Goal: Task Accomplishment & Management: Manage account settings

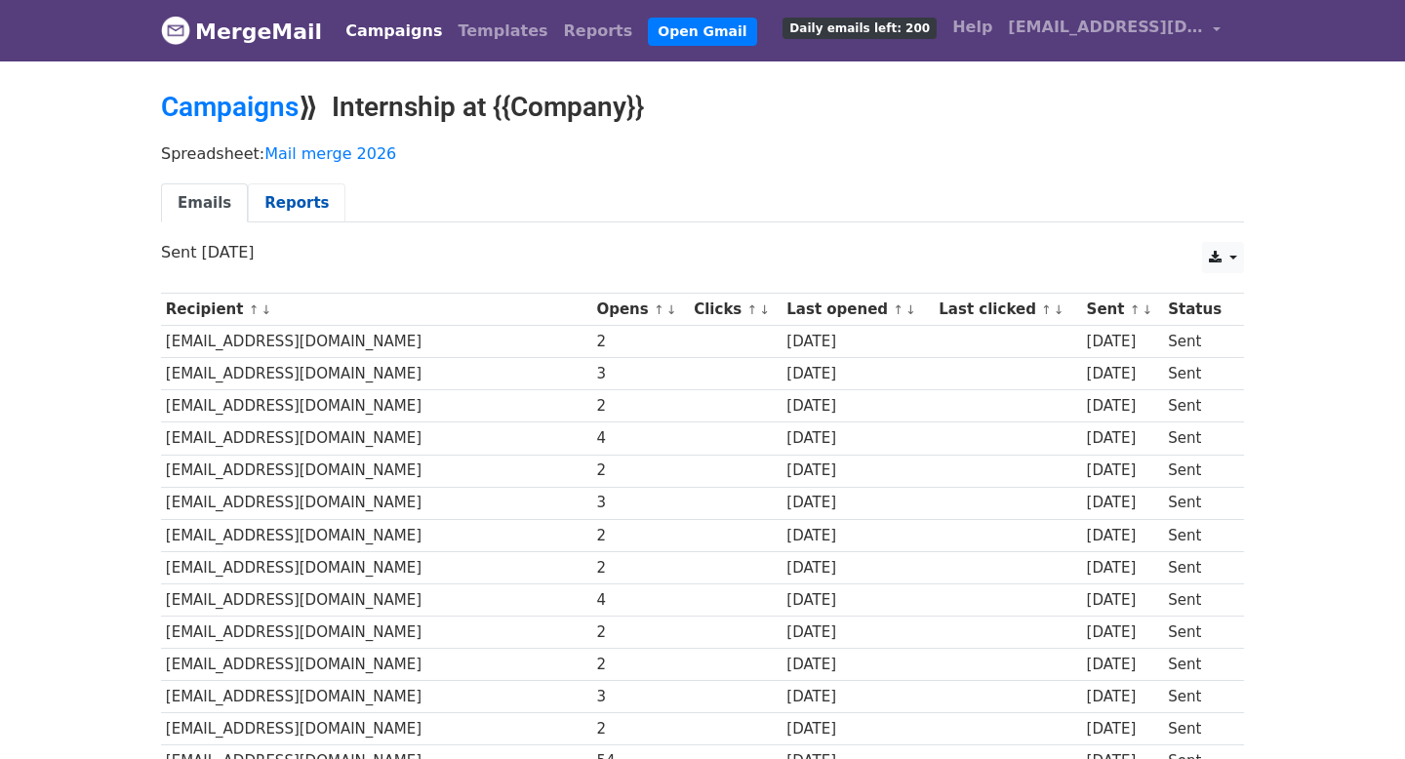
click at [295, 208] on link "Reports" at bounding box center [297, 203] width 98 height 40
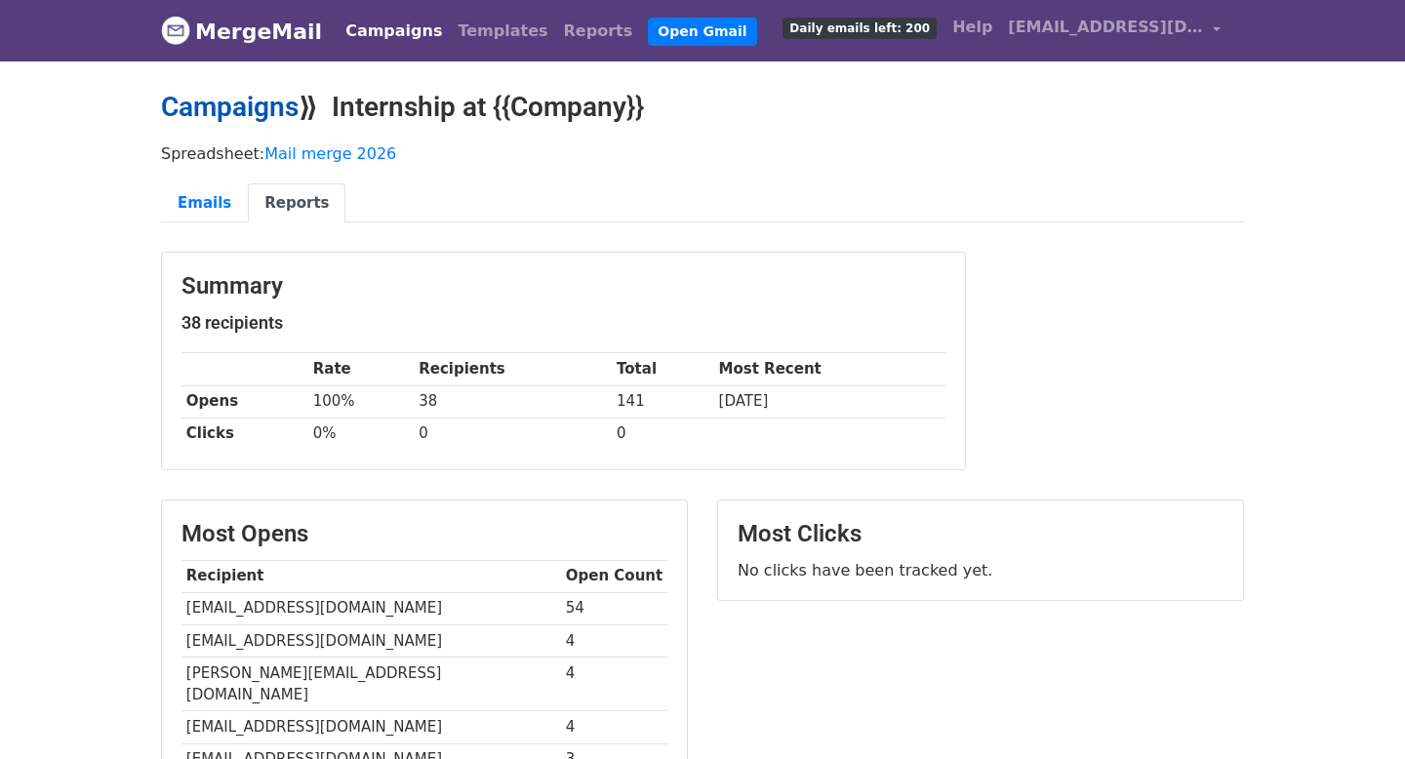
click at [236, 107] on link "Campaigns" at bounding box center [230, 107] width 138 height 32
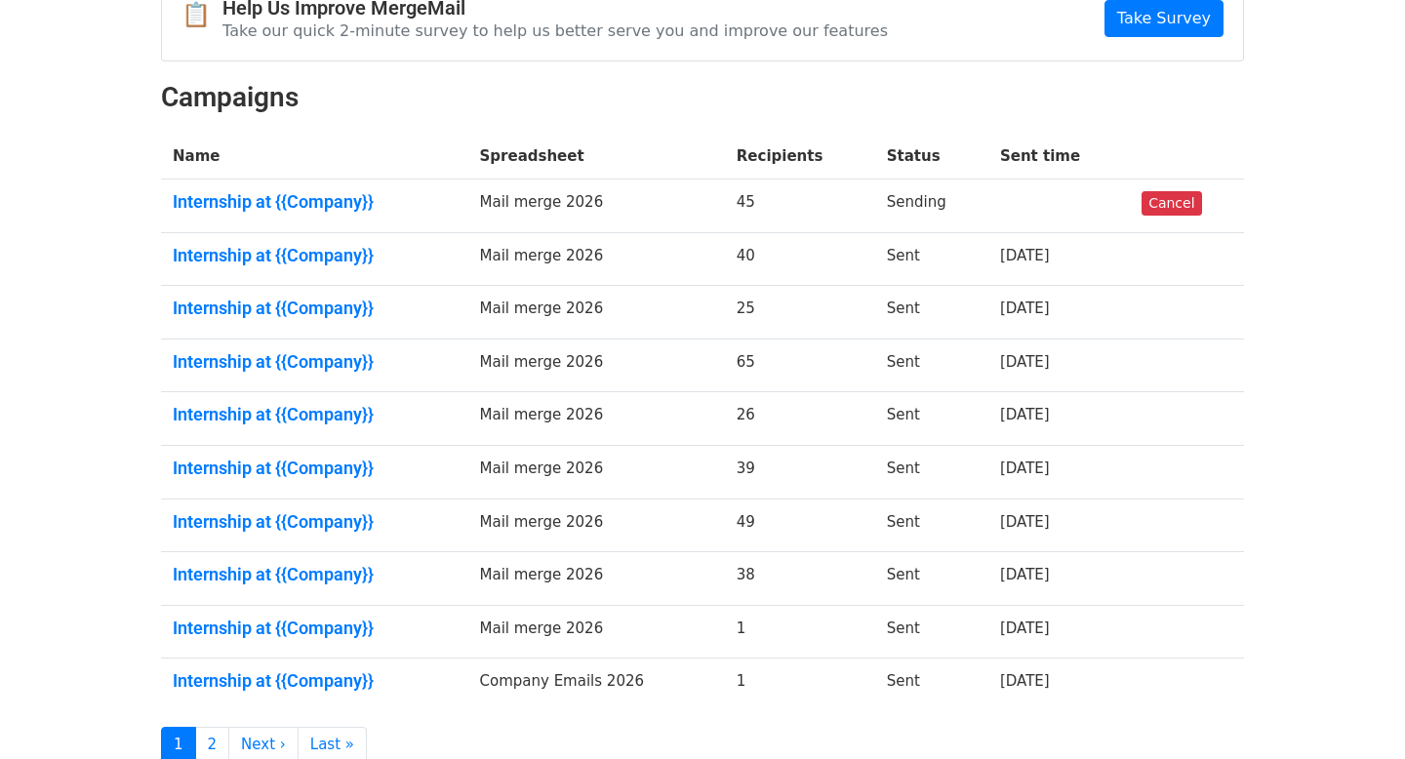
scroll to position [120, 0]
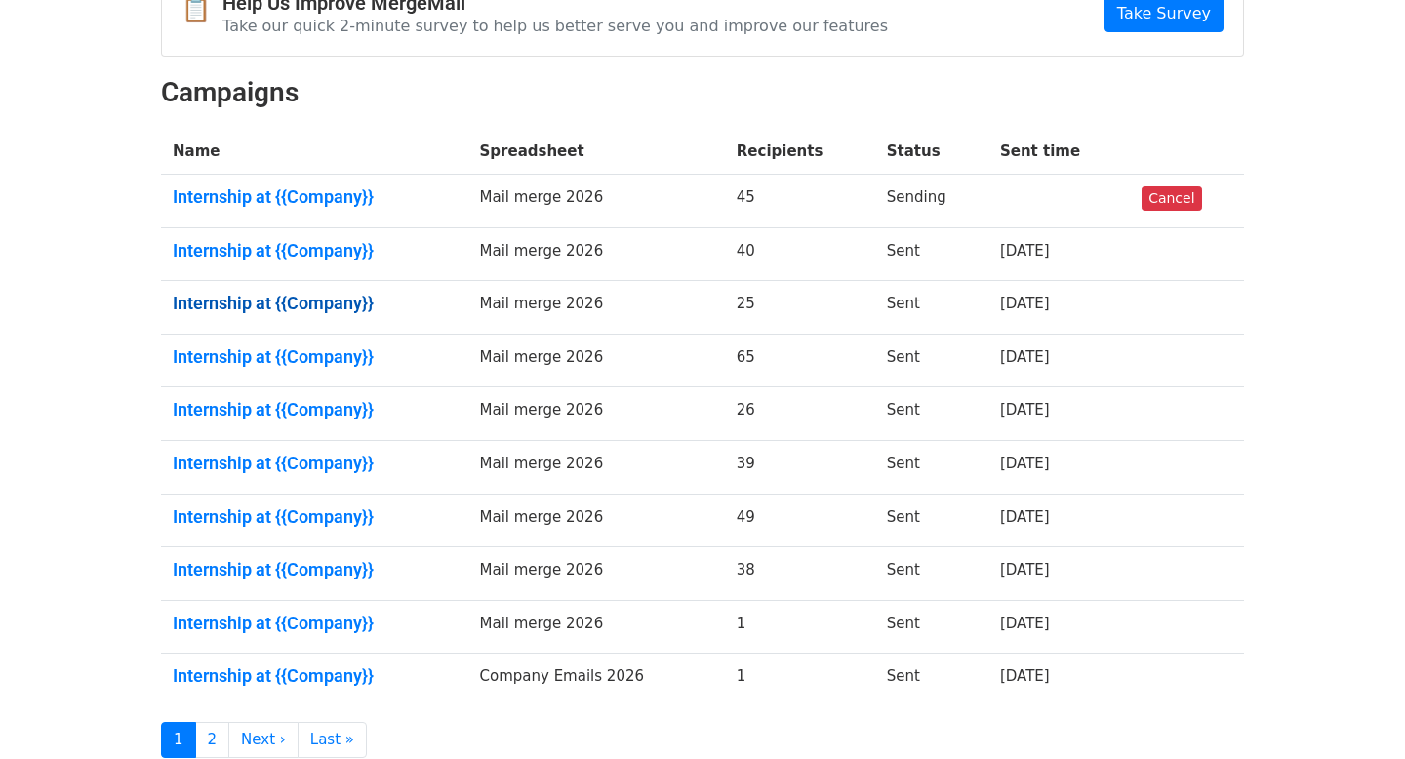
click at [247, 301] on link "Internship at {{Company}}" at bounding box center [315, 303] width 284 height 21
click at [254, 363] on link "Internship at {{Company}}" at bounding box center [315, 356] width 284 height 21
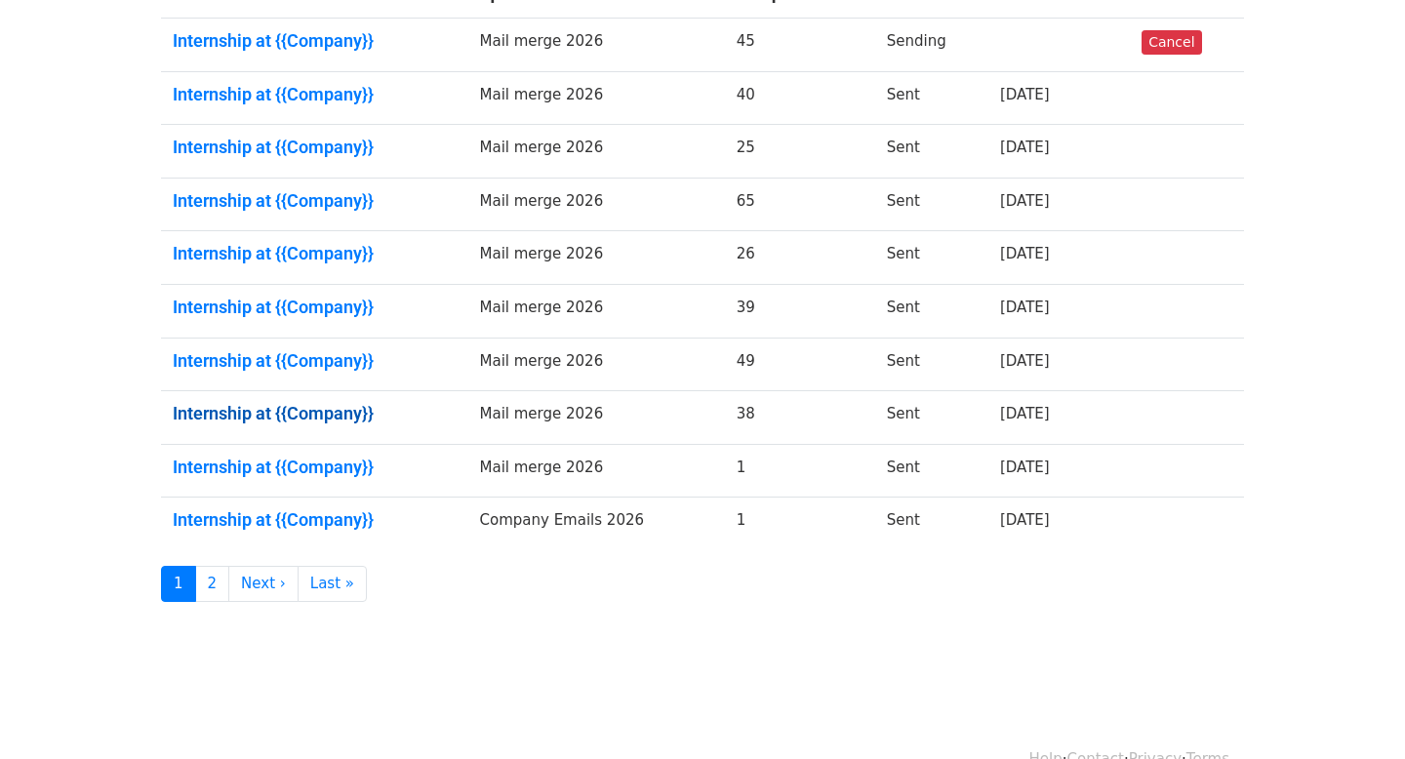
click at [227, 412] on link "Internship at {{Company}}" at bounding box center [315, 413] width 284 height 21
click at [248, 360] on link "Internship at {{Company}}" at bounding box center [315, 360] width 284 height 21
click at [324, 299] on link "Internship at {{Company}}" at bounding box center [315, 307] width 284 height 21
click at [275, 245] on link "Internship at {{Company}}" at bounding box center [315, 253] width 284 height 21
click at [267, 200] on link "Internship at {{Company}}" at bounding box center [315, 200] width 284 height 21
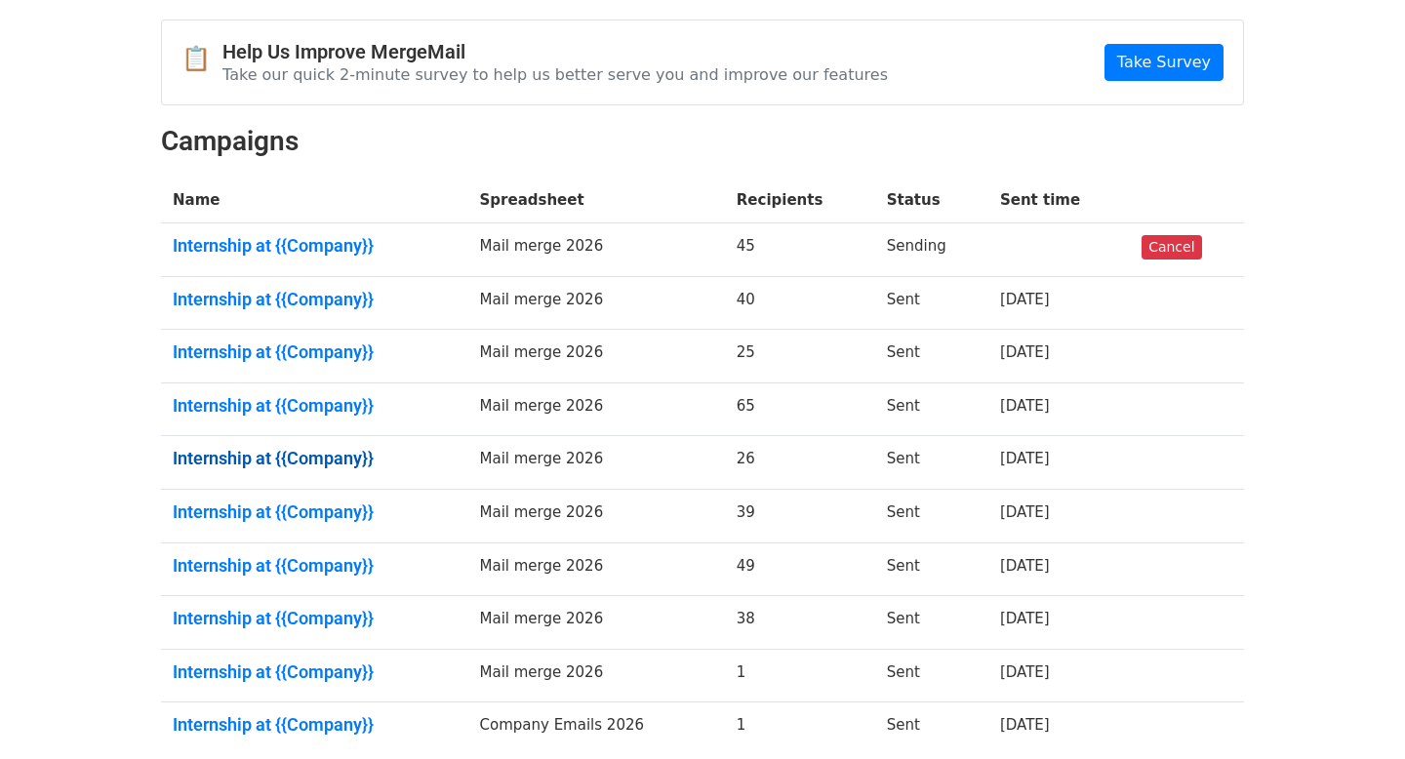
scroll to position [66, 0]
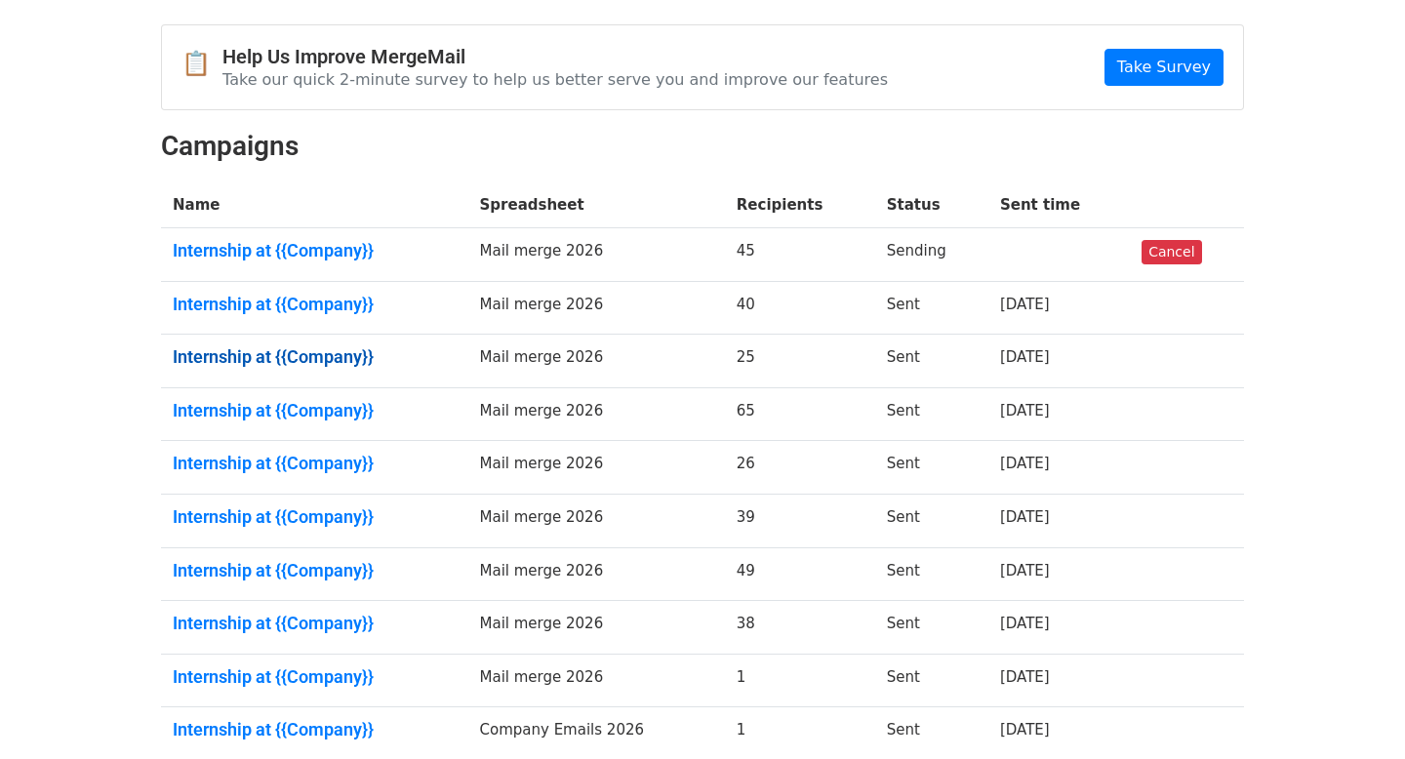
click at [303, 347] on link "Internship at {{Company}}" at bounding box center [315, 356] width 284 height 21
click at [250, 301] on link "Internship at {{Company}}" at bounding box center [315, 304] width 284 height 21
click at [317, 245] on link "Internship at {{Company}}" at bounding box center [315, 250] width 284 height 21
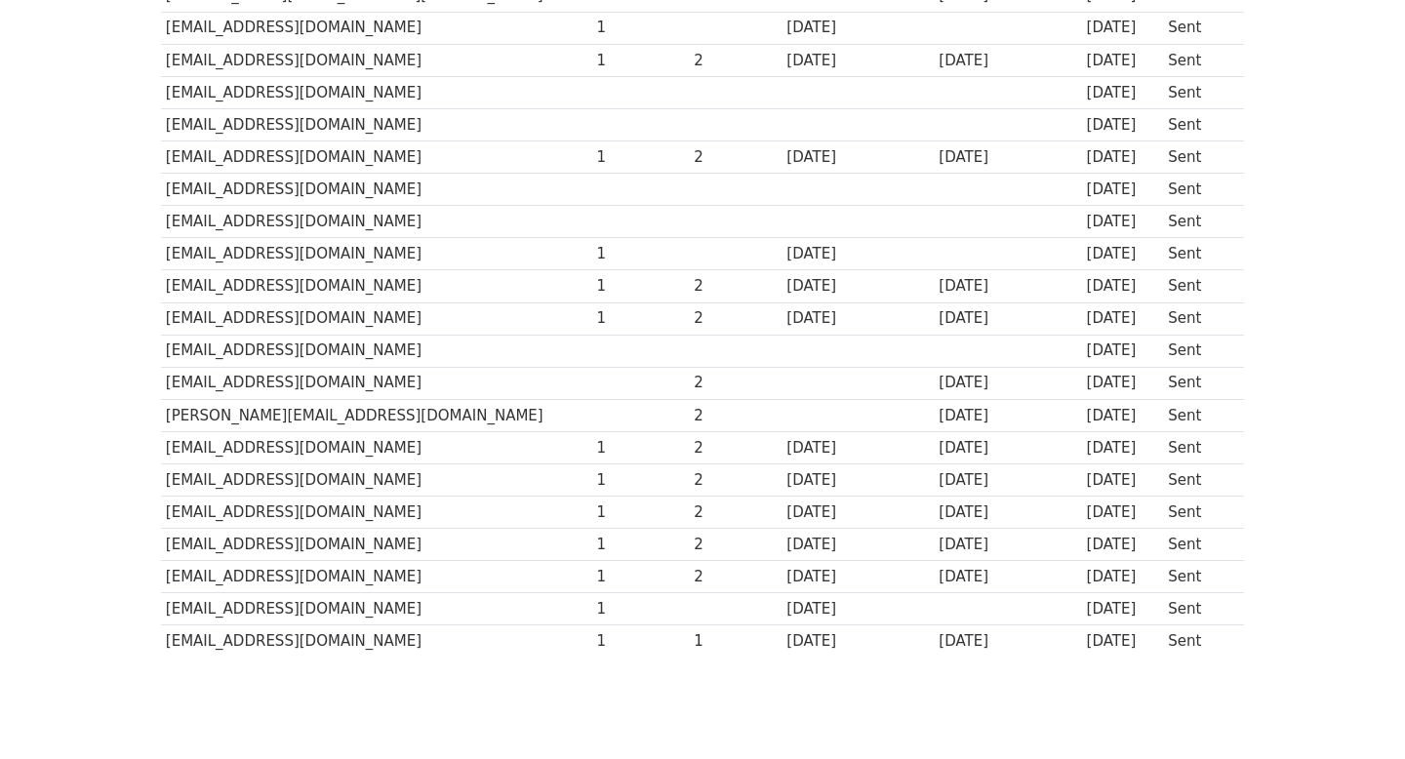
scroll to position [546, 0]
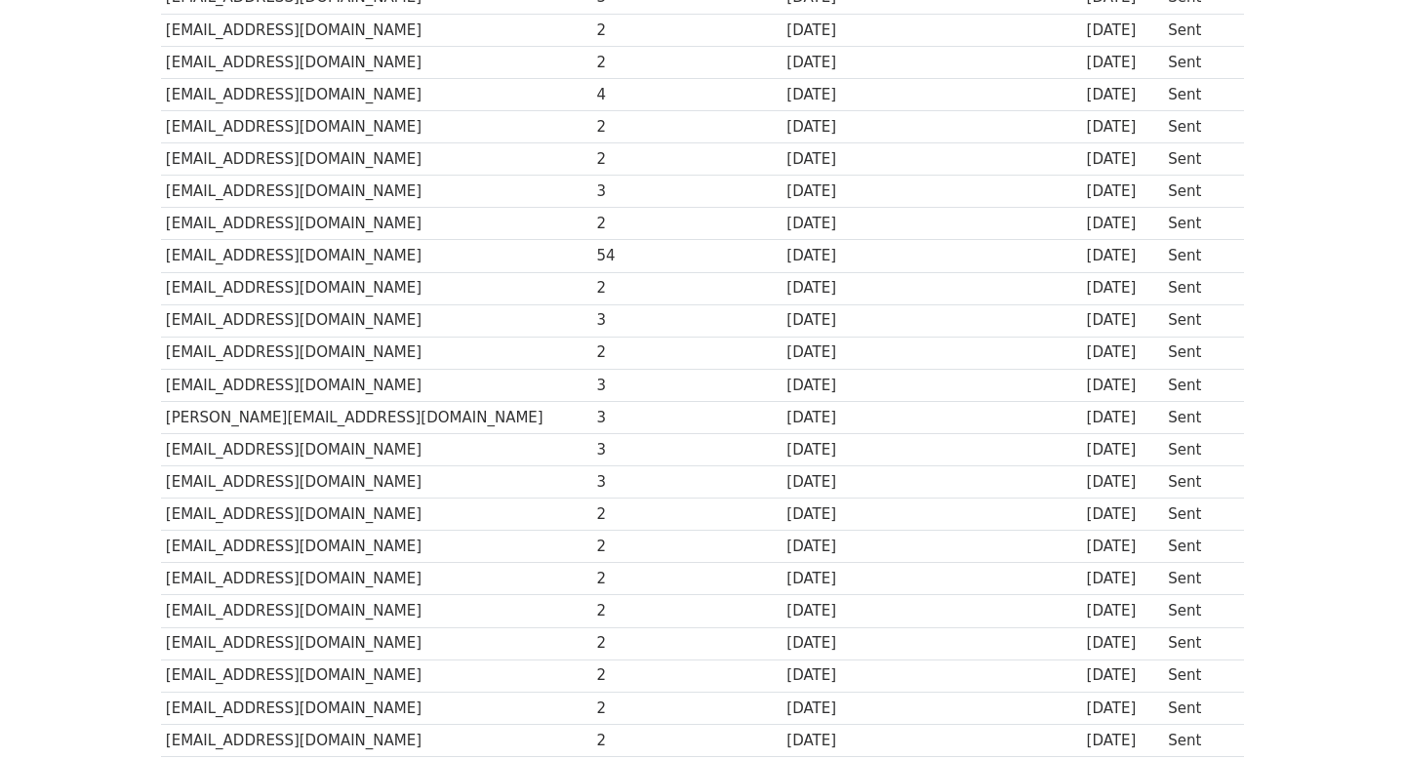
scroll to position [880, 0]
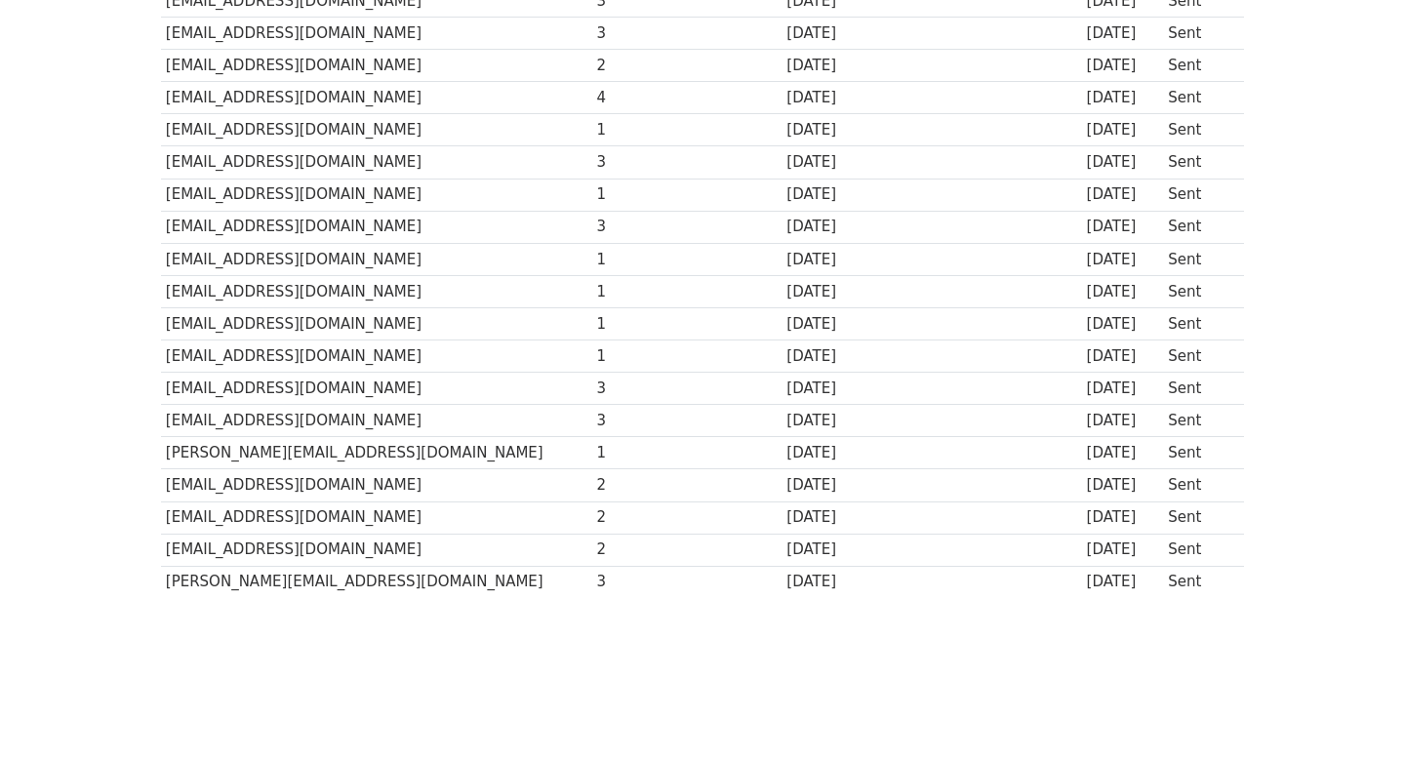
scroll to position [1315, 0]
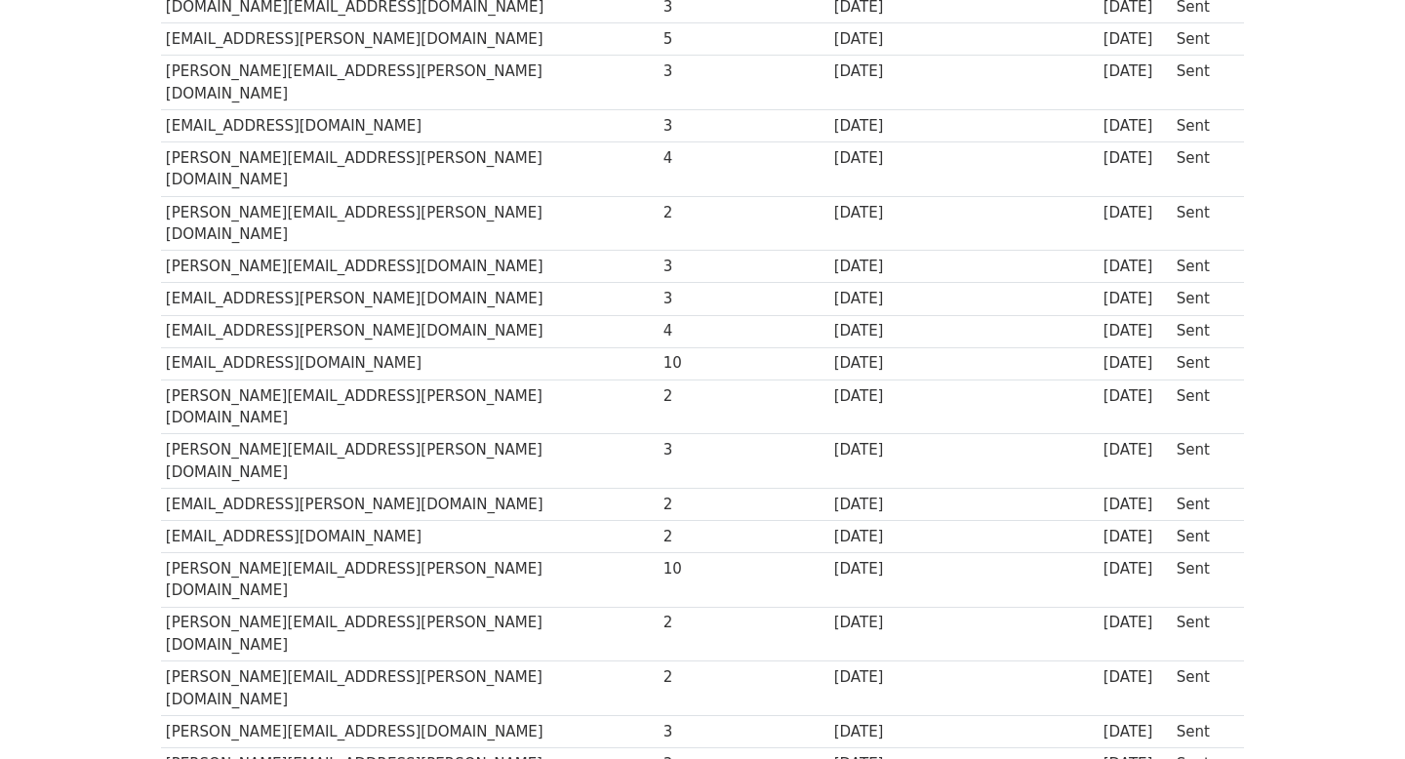
scroll to position [793, 0]
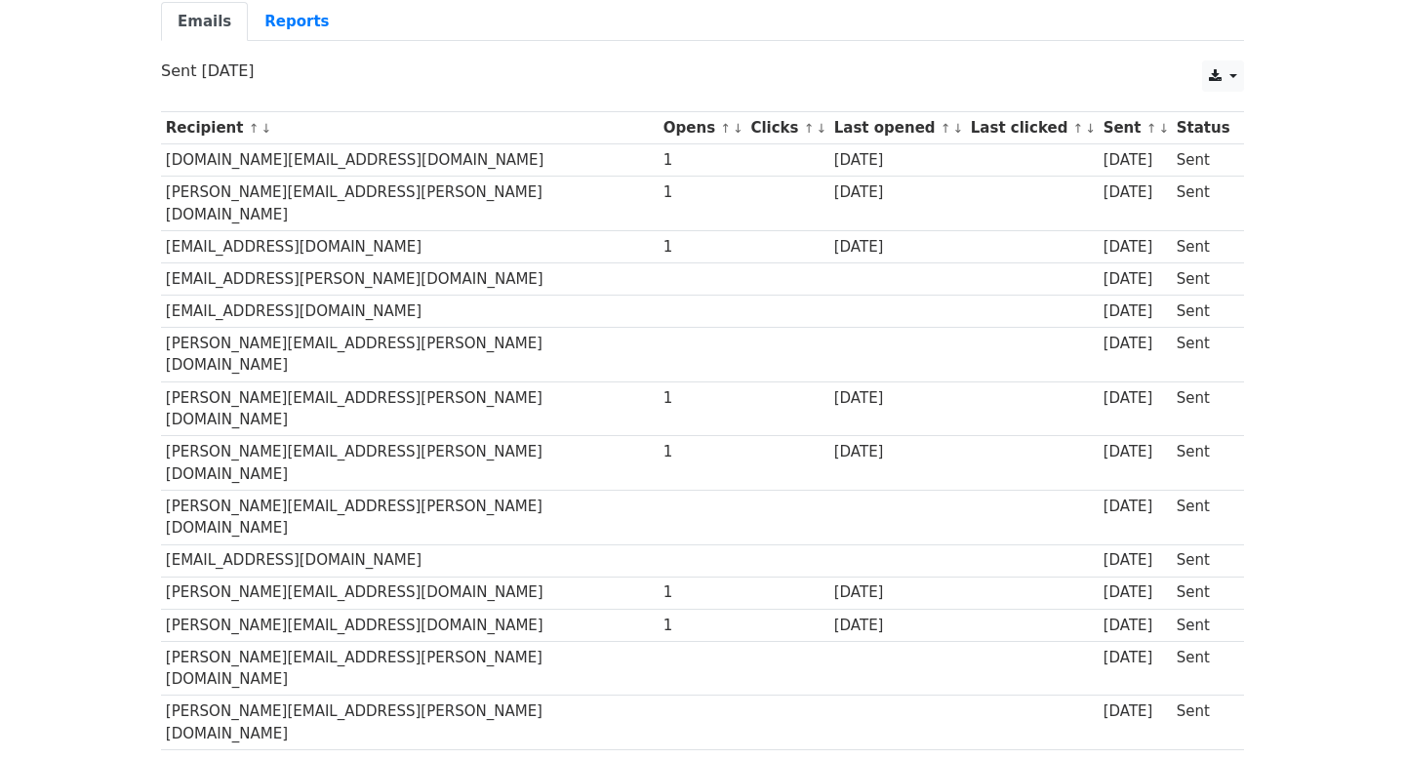
scroll to position [170, 0]
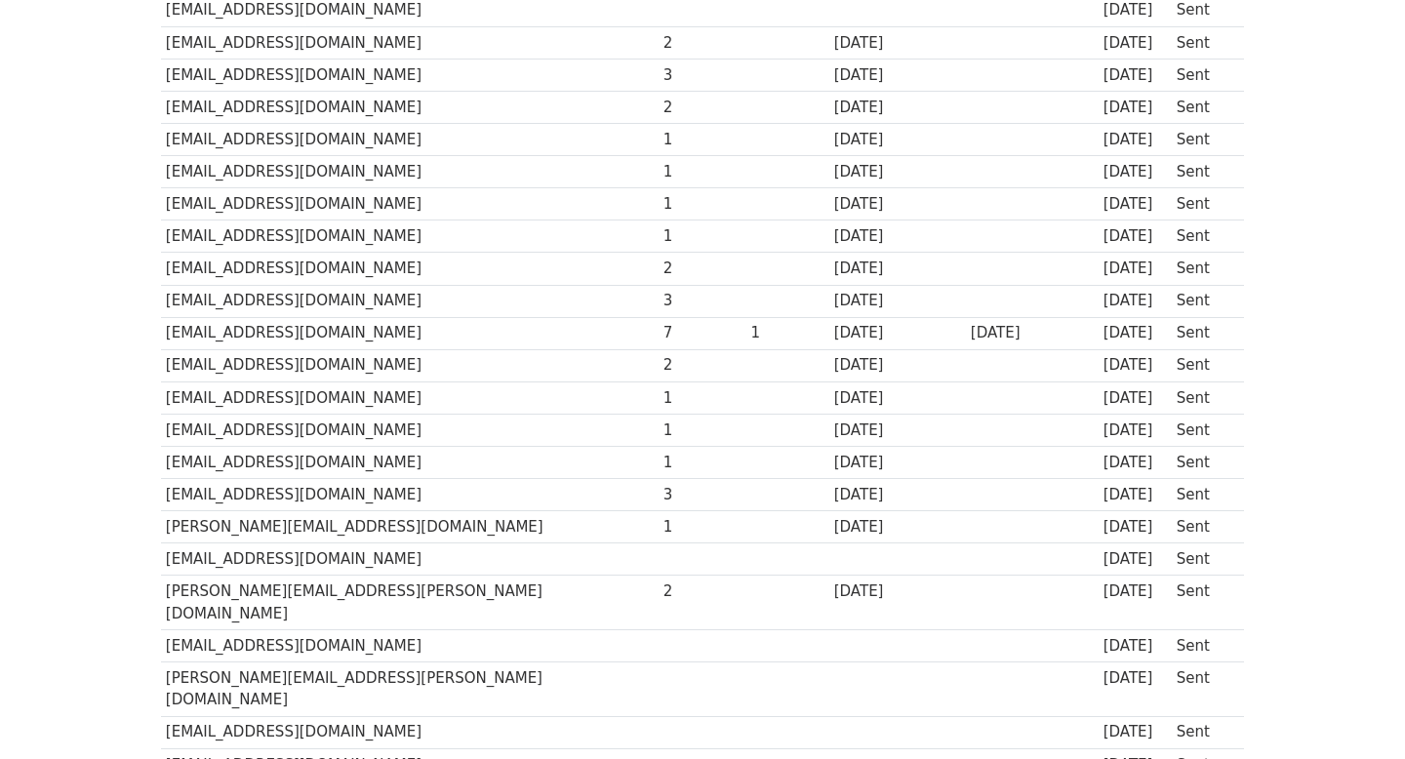
scroll to position [496, 0]
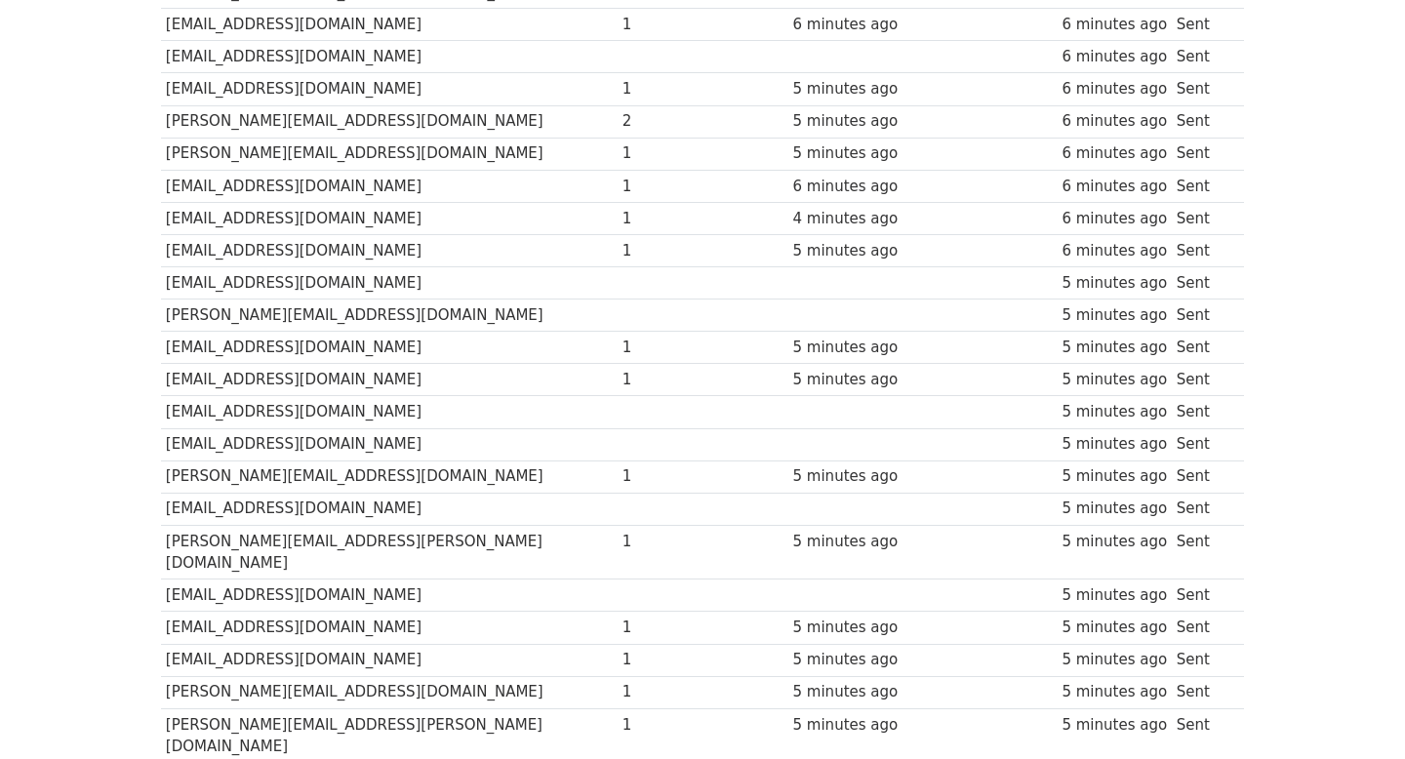
scroll to position [1192, 0]
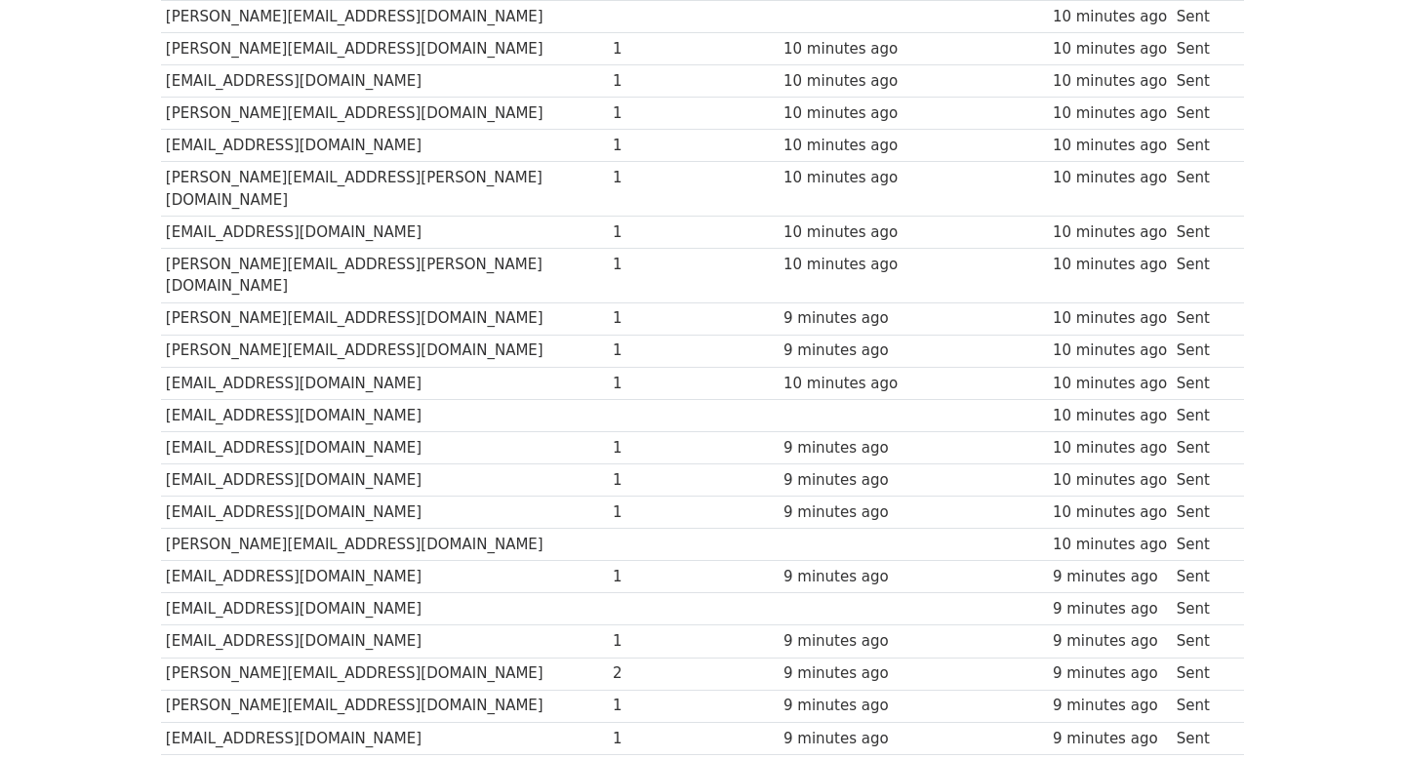
scroll to position [383, 0]
